Goal: Transaction & Acquisition: Purchase product/service

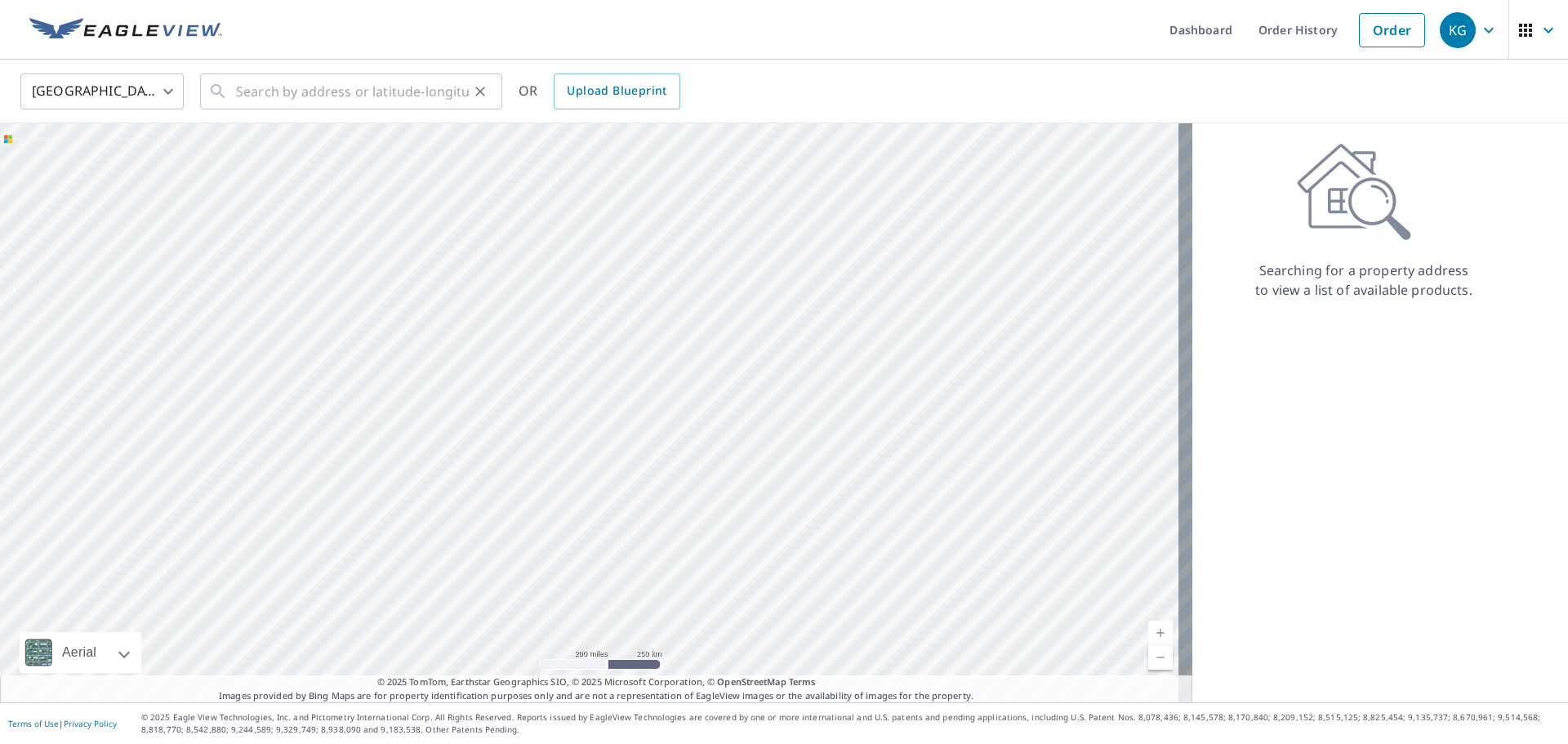
click at [383, 72] on div "United States [GEOGRAPHIC_DATA] ​ ​ OR Upload Blueprint" at bounding box center [784, 91] width 1568 height 64
click at [366, 91] on input "text" at bounding box center [352, 92] width 233 height 46
paste input "[STREET_ADDRESS]"
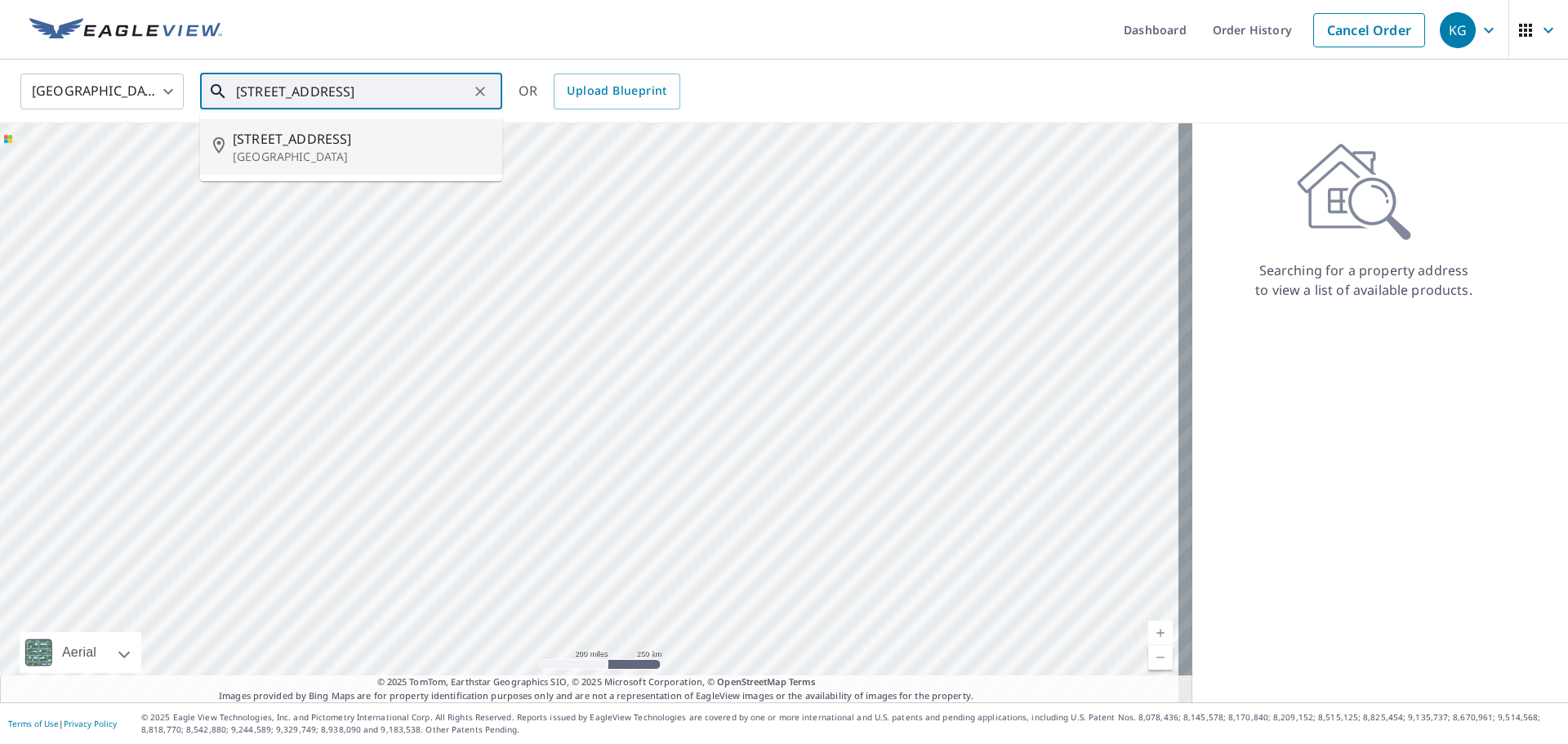
drag, startPoint x: 310, startPoint y: 158, endPoint x: 444, endPoint y: 3, distance: 204.9
click at [444, 3] on div "Dashboard Order History Cancel Order KG [GEOGRAPHIC_DATA] [GEOGRAPHIC_DATA] ​ […" at bounding box center [784, 372] width 1568 height 744
click at [304, 99] on input "[STREET_ADDRESS]" at bounding box center [352, 92] width 233 height 46
click at [372, 92] on input "[STREET_ADDRESS]" at bounding box center [352, 92] width 233 height 46
click at [363, 91] on input "5333 N Bagget" at bounding box center [352, 92] width 233 height 46
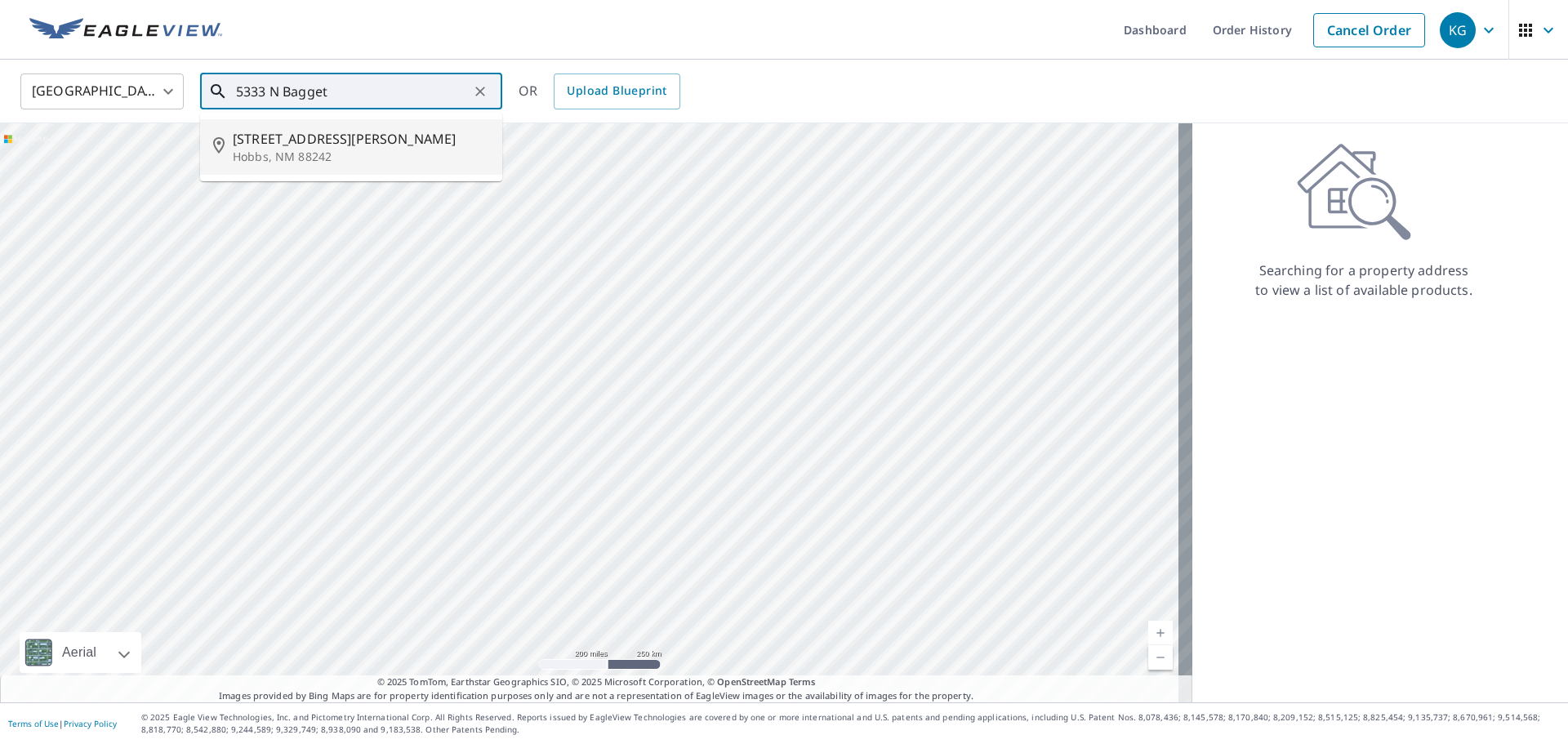
click at [341, 142] on span "[STREET_ADDRESS][PERSON_NAME]" at bounding box center [361, 139] width 257 height 19
type input "[STREET_ADDRESS][PERSON_NAME]"
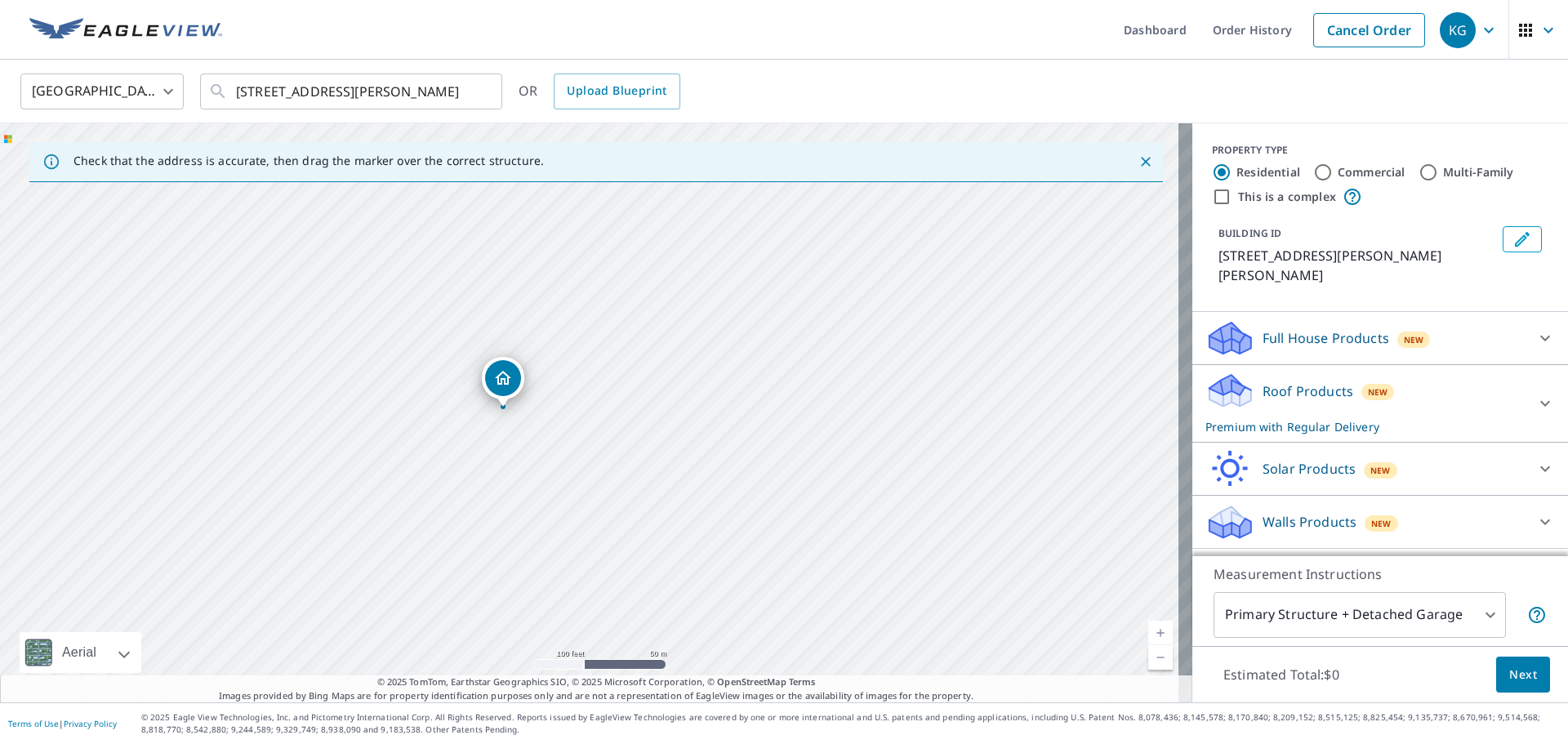
drag, startPoint x: 534, startPoint y: 423, endPoint x: 684, endPoint y: 484, distance: 161.9
click at [684, 484] on div "[STREET_ADDRESS][PERSON_NAME]" at bounding box center [596, 413] width 1193 height 578
drag, startPoint x: 370, startPoint y: 374, endPoint x: 650, endPoint y: 452, distance: 290.7
click at [650, 452] on div "[STREET_ADDRESS][PERSON_NAME]" at bounding box center [596, 413] width 1193 height 578
click at [1496, 673] on button "Next" at bounding box center [1523, 674] width 54 height 36
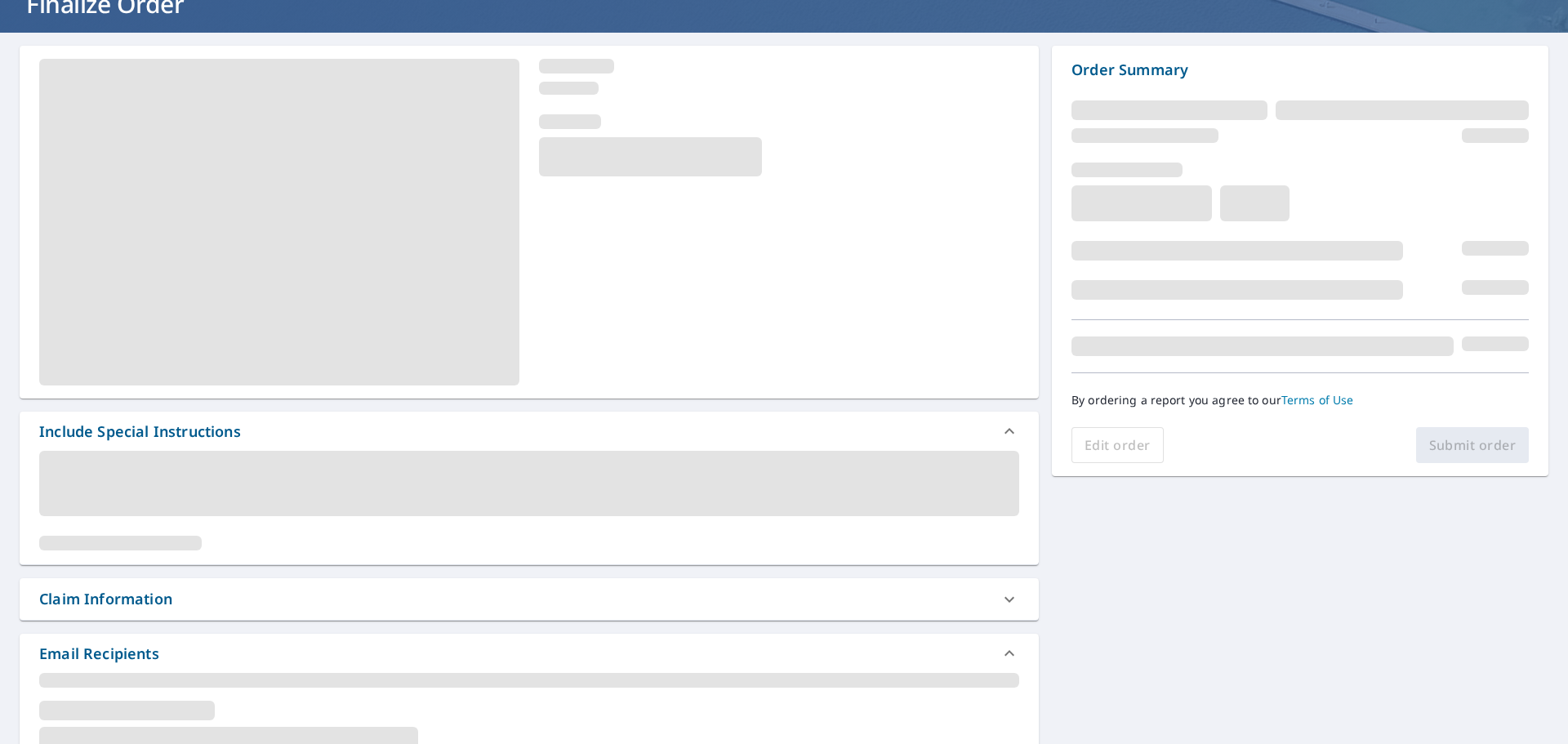
scroll to position [245, 0]
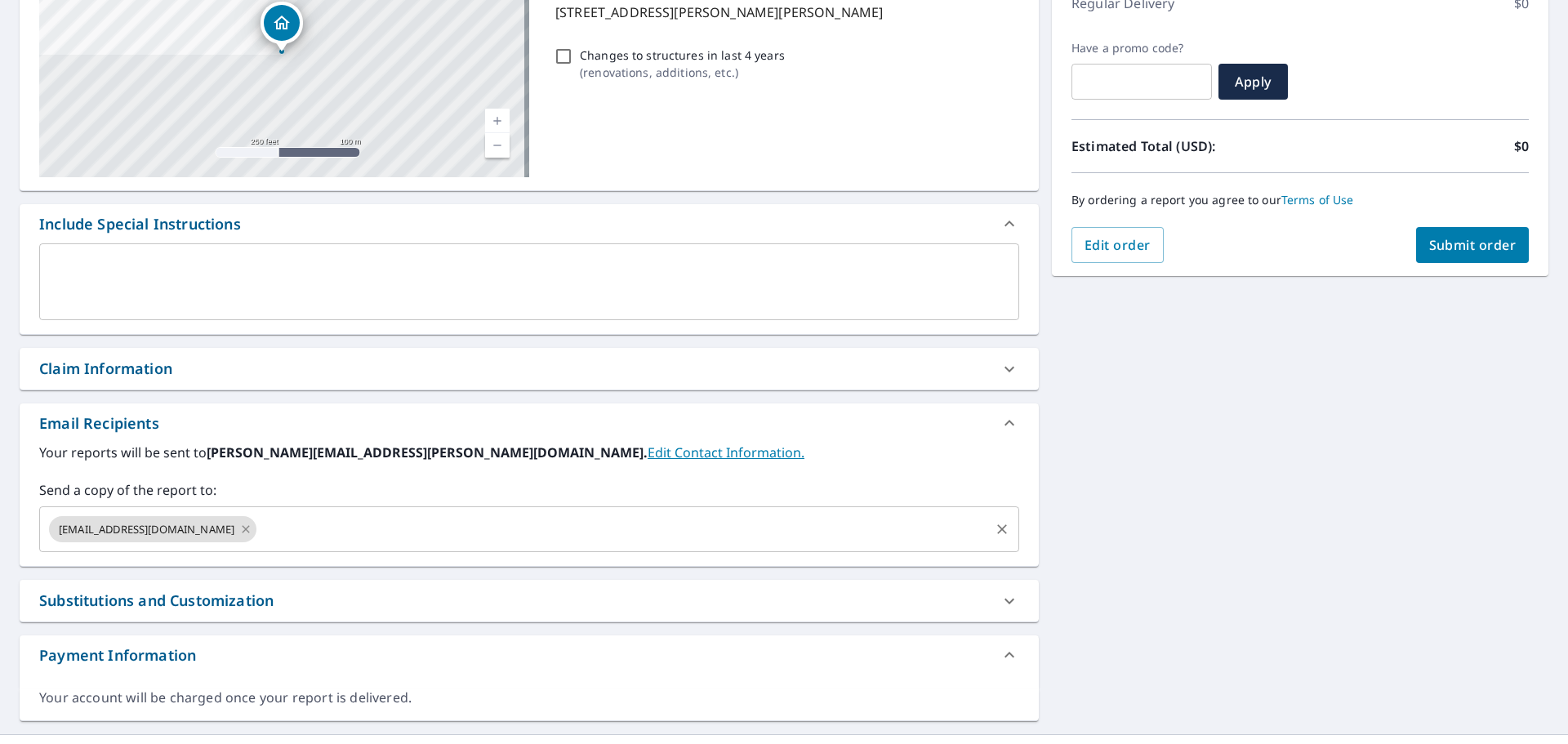
click at [239, 531] on icon at bounding box center [246, 529] width 13 height 18
click at [207, 531] on input "text" at bounding box center [517, 529] width 941 height 31
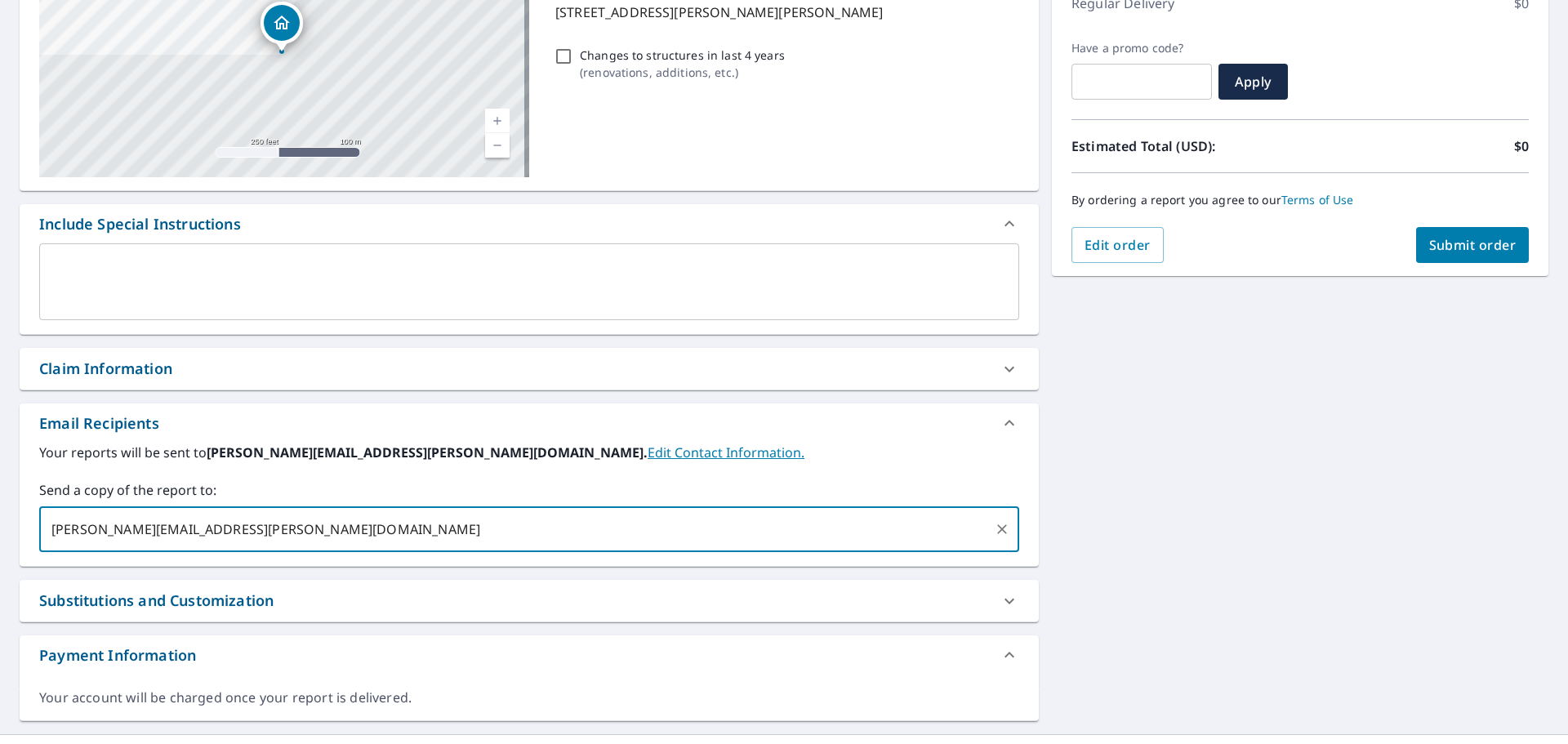
type input "[PERSON_NAME][EMAIL_ADDRESS][PERSON_NAME][DOMAIN_NAME]"
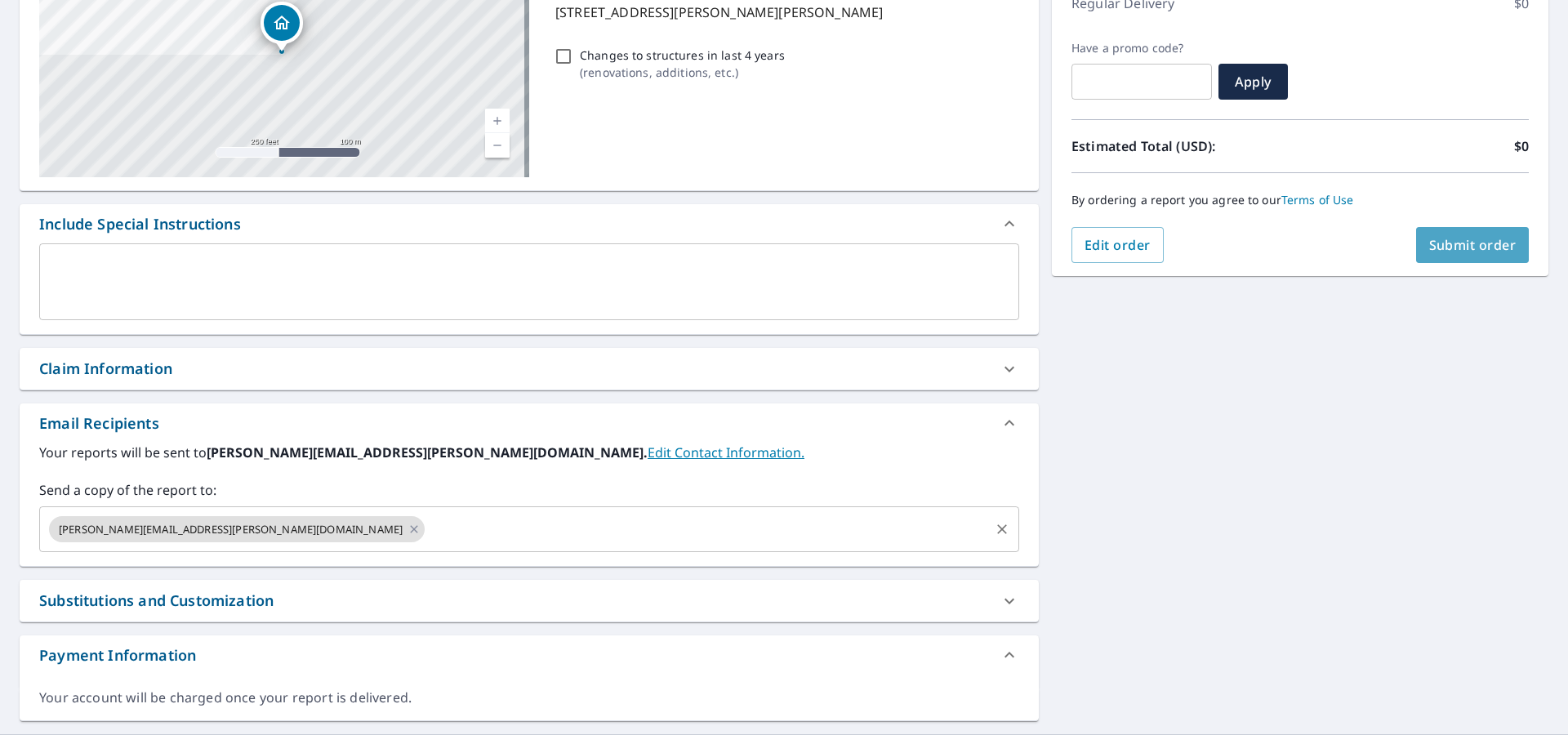
click at [1477, 240] on span "Submit order" at bounding box center [1472, 244] width 87 height 18
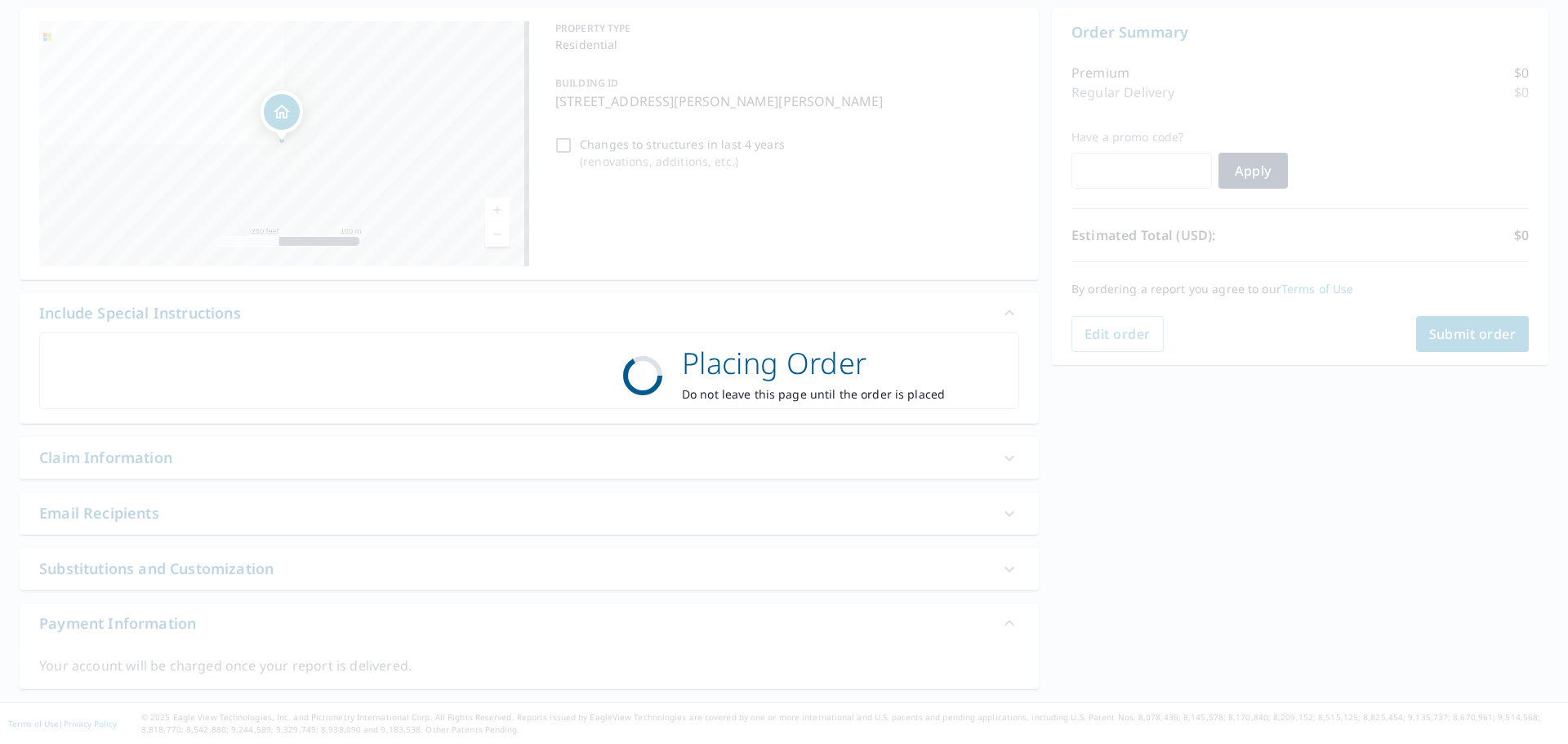
scroll to position [156, 0]
